Goal: Find specific page/section: Find specific page/section

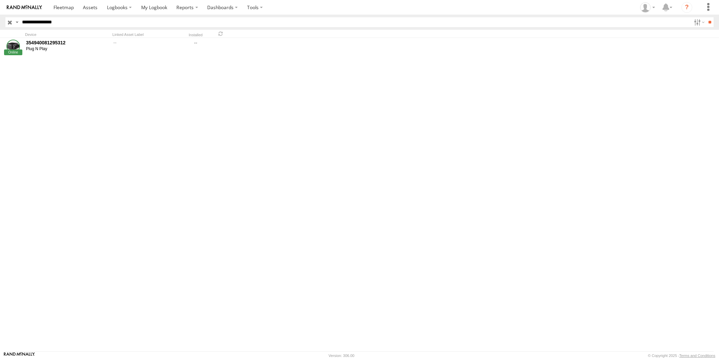
click at [13, 21] on input "button" at bounding box center [9, 22] width 9 height 10
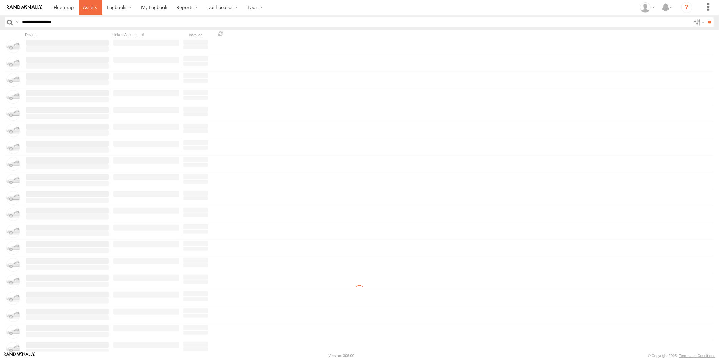
click at [89, 6] on span at bounding box center [90, 7] width 15 height 6
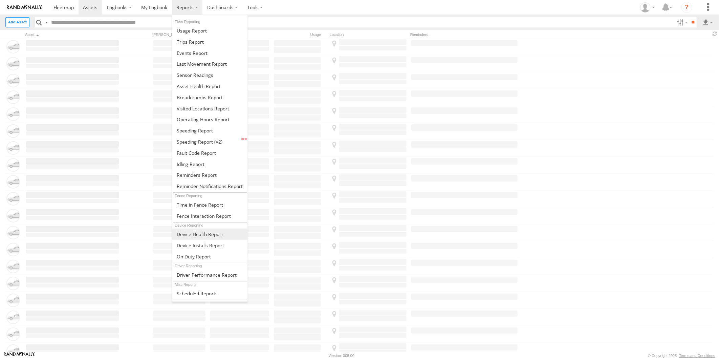
type input "*******"
click at [200, 234] on span at bounding box center [200, 234] width 46 height 6
